Goal: Navigation & Orientation: Go to known website

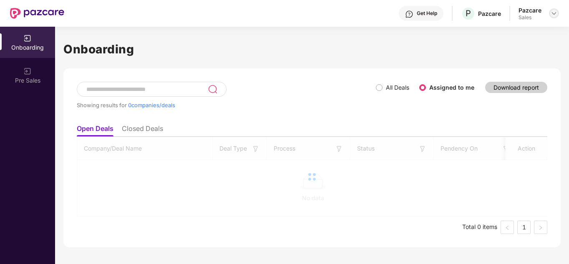
click at [555, 13] on img at bounding box center [554, 13] width 7 height 7
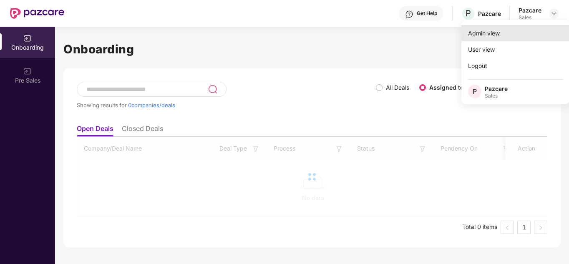
click at [522, 32] on div "Admin view" at bounding box center [516, 33] width 109 height 16
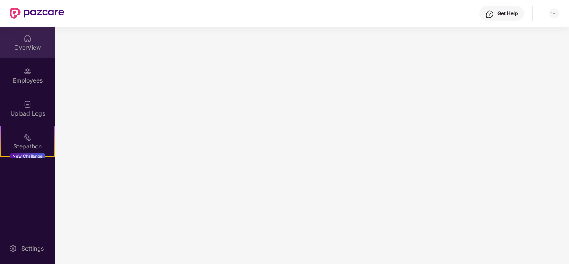
click at [1, 38] on div "OverView" at bounding box center [27, 42] width 55 height 31
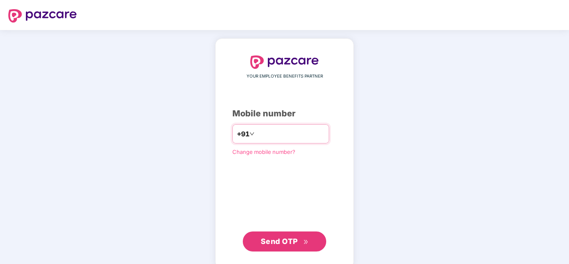
type input "********"
